Goal: Information Seeking & Learning: Learn about a topic

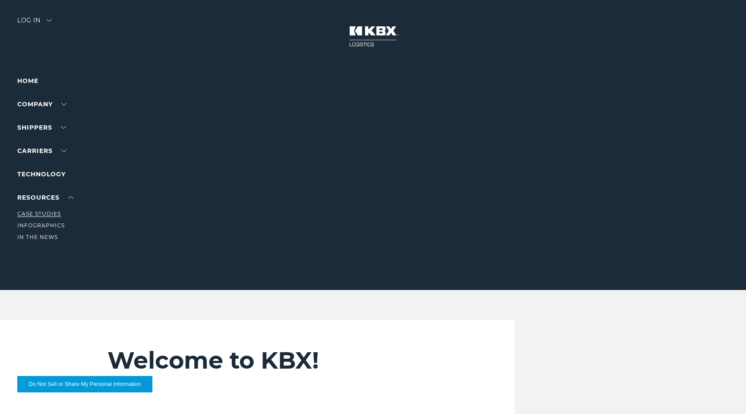
click at [39, 213] on link "Case Studies" at bounding box center [39, 213] width 44 height 6
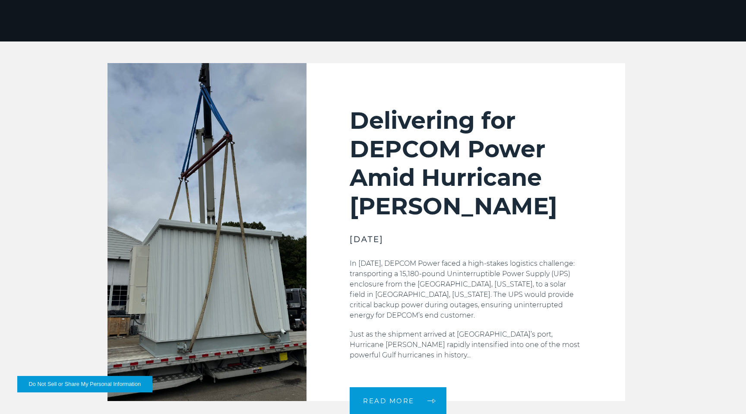
scroll to position [442, 0]
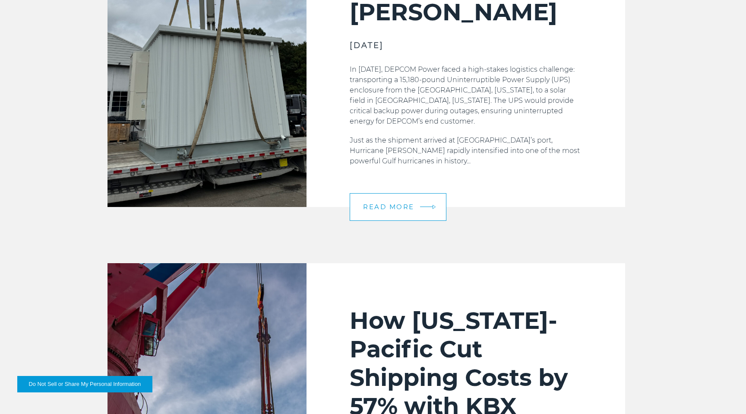
click at [403, 208] on span "READ MORE" at bounding box center [388, 206] width 51 height 6
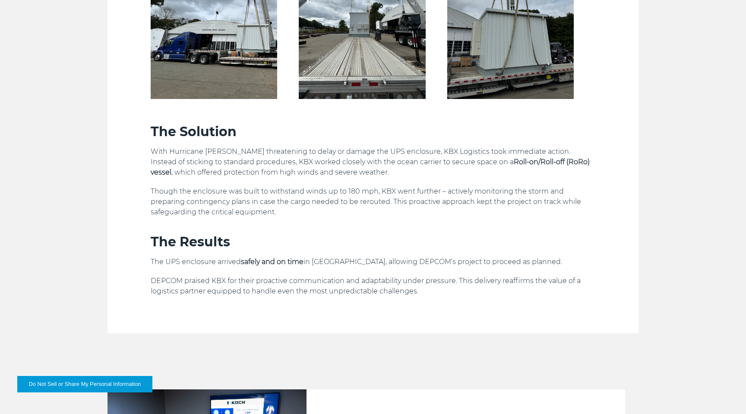
scroll to position [723, 0]
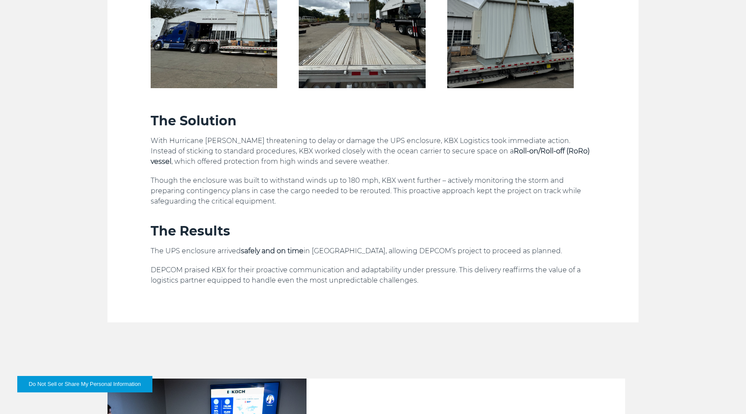
click at [270, 199] on p "Though the enclosure was built to withstand winds up to 180 mph, KBX went furth…" at bounding box center [373, 190] width 445 height 31
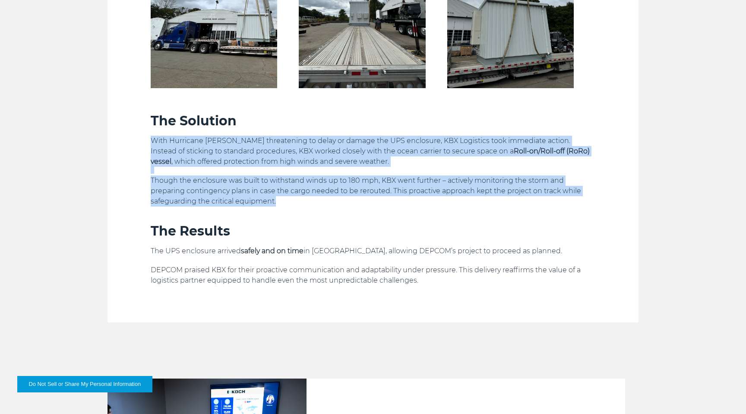
drag, startPoint x: 288, startPoint y: 202, endPoint x: 156, endPoint y: 140, distance: 146.3
copy div "With Hurricane Milton threatening to delay or damage the UPS enclosure, KBX Log…"
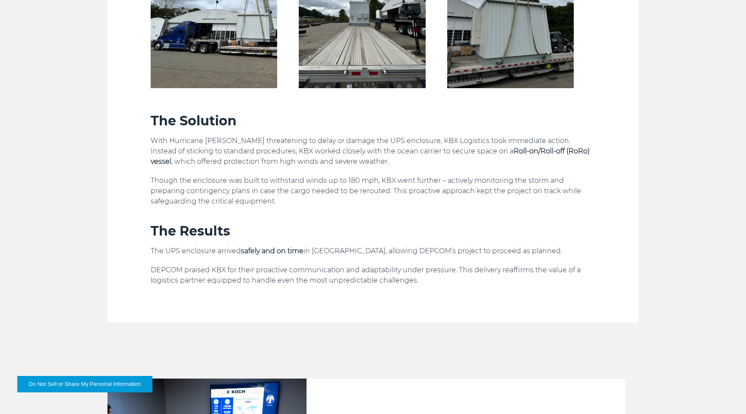
click at [203, 231] on h3 "The Results" at bounding box center [373, 231] width 445 height 16
copy div "The Results"
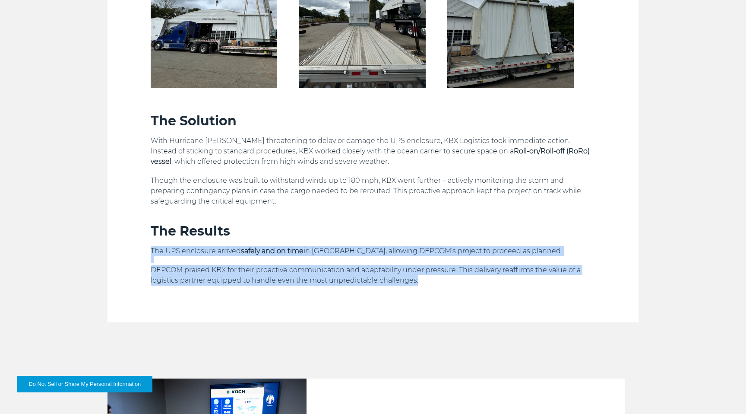
drag, startPoint x: 151, startPoint y: 251, endPoint x: 441, endPoint y: 282, distance: 291.9
copy div "The UPS enclosure arrived safely and on time in Salinas, allowing DEPCOM’s proj…"
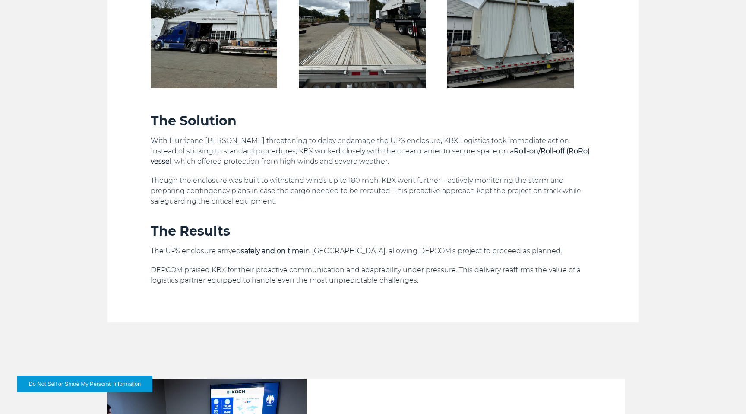
click at [328, 231] on h3 "The Results" at bounding box center [373, 231] width 445 height 16
click at [271, 252] on strong "safely and on time" at bounding box center [272, 251] width 63 height 8
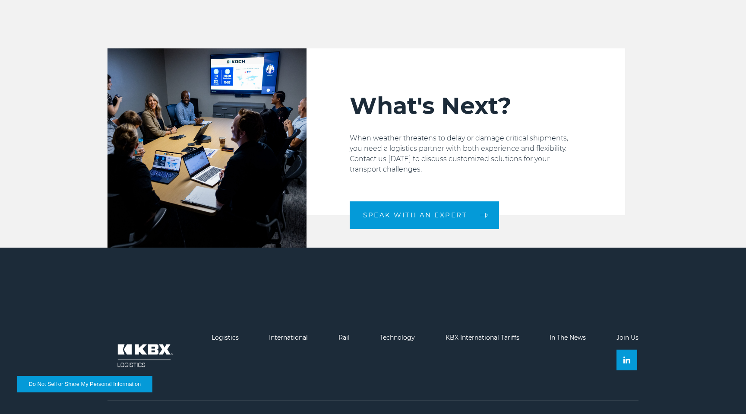
scroll to position [1072, 0]
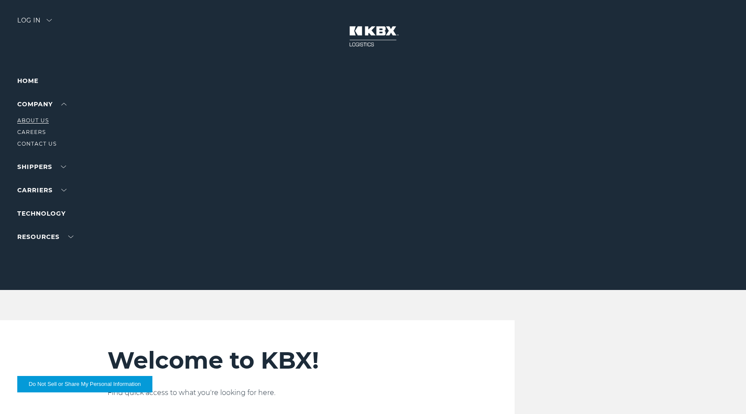
click at [32, 120] on link "About Us" at bounding box center [33, 120] width 32 height 6
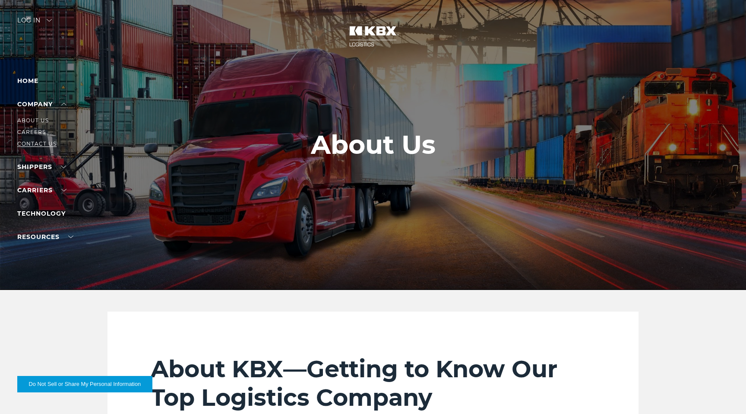
click at [29, 145] on link "Contact Us" at bounding box center [36, 143] width 39 height 6
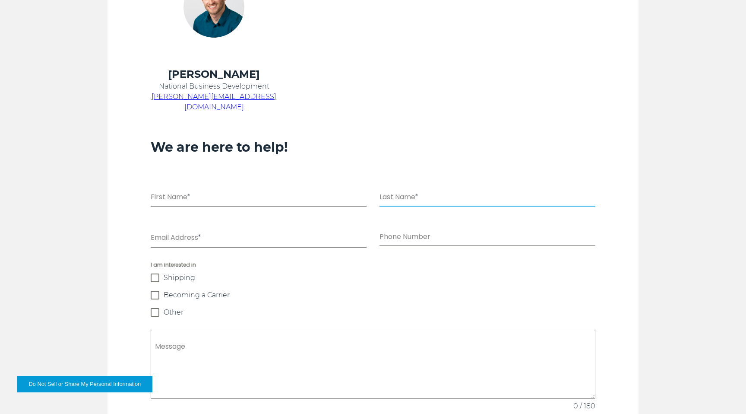
scroll to position [534, 0]
